Goal: Task Accomplishment & Management: Complete application form

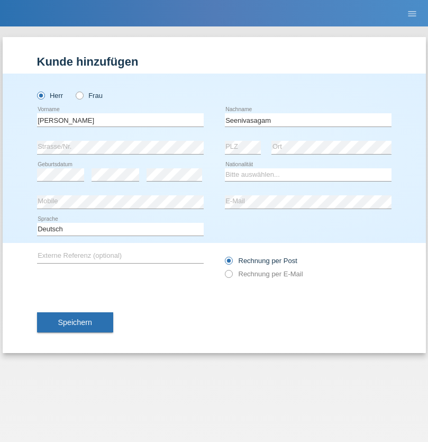
type input "Seenivasagam"
select select "LK"
select select "C"
select select "03"
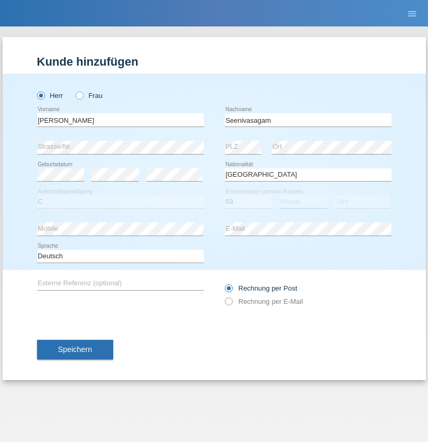
select select "08"
select select "2009"
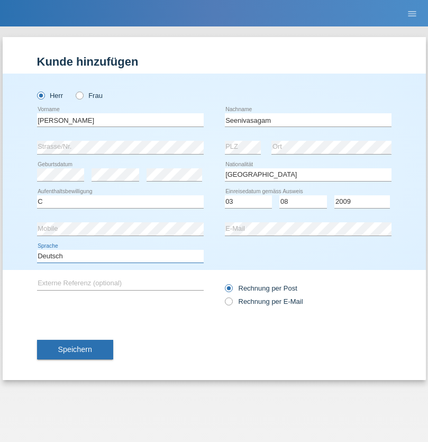
select select "en"
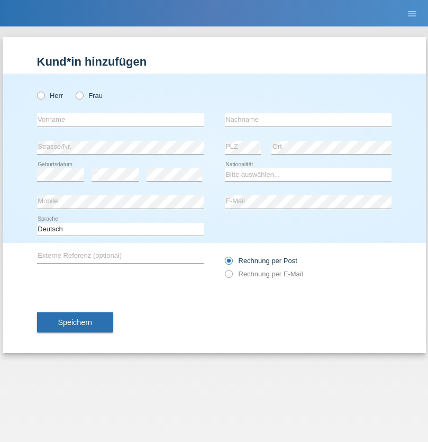
radio input "true"
click at [120, 120] on input "text" at bounding box center [120, 119] width 167 height 13
type input "Samuele"
click at [308, 120] on input "text" at bounding box center [308, 119] width 167 height 13
type input "Pizzardi"
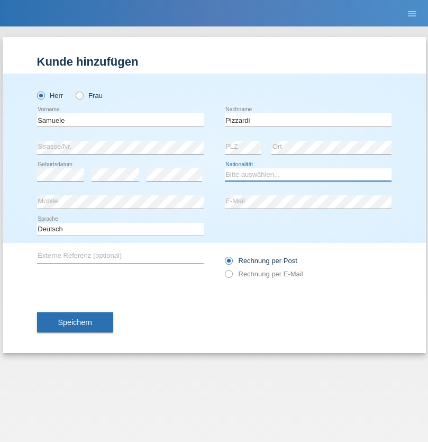
select select "IT"
select select "C"
select select "31"
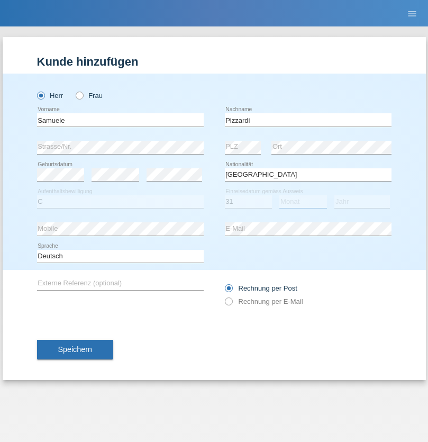
select select "12"
select select "2021"
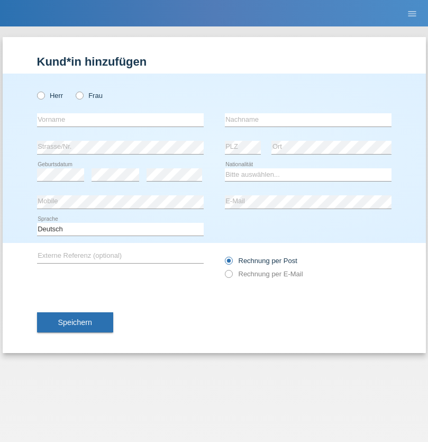
radio input "true"
click at [120, 120] on input "text" at bounding box center [120, 119] width 167 height 13
type input "Petar"
click at [308, 120] on input "text" at bounding box center [308, 119] width 167 height 13
type input "Katic"
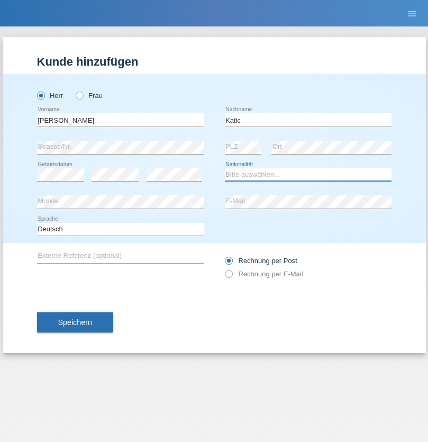
select select "HR"
select select "C"
select select "23"
select select "03"
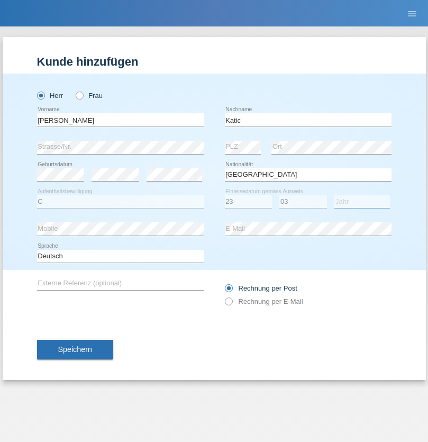
select select "2014"
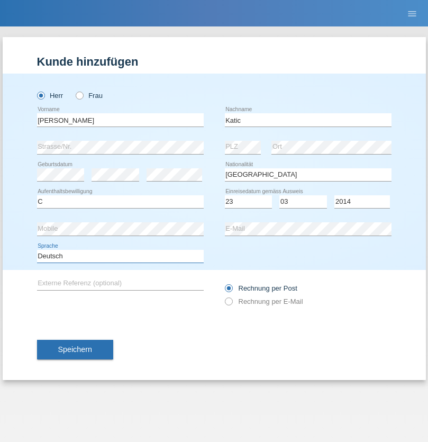
select select "en"
